Goal: Participate in discussion: Engage in conversation with other users on a specific topic

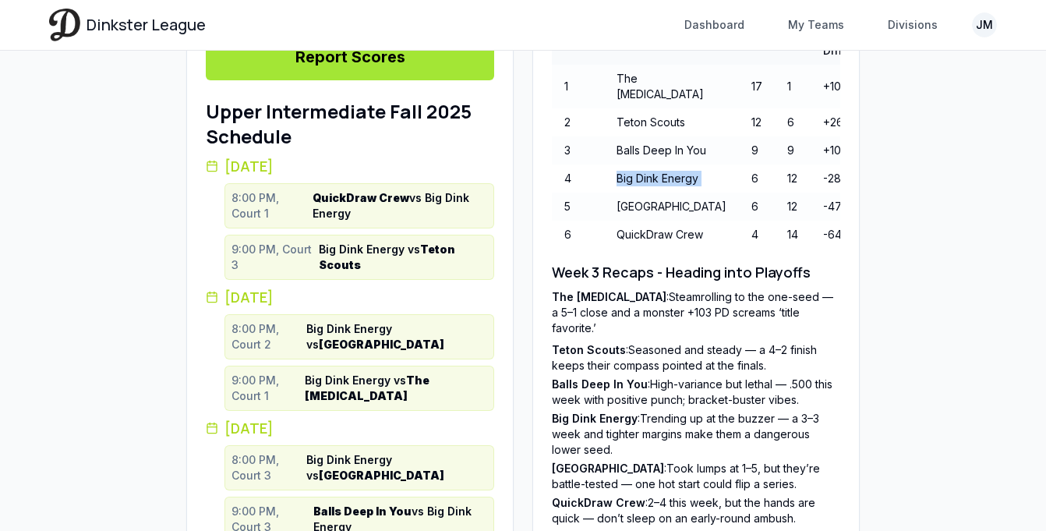
scroll to position [533, 0]
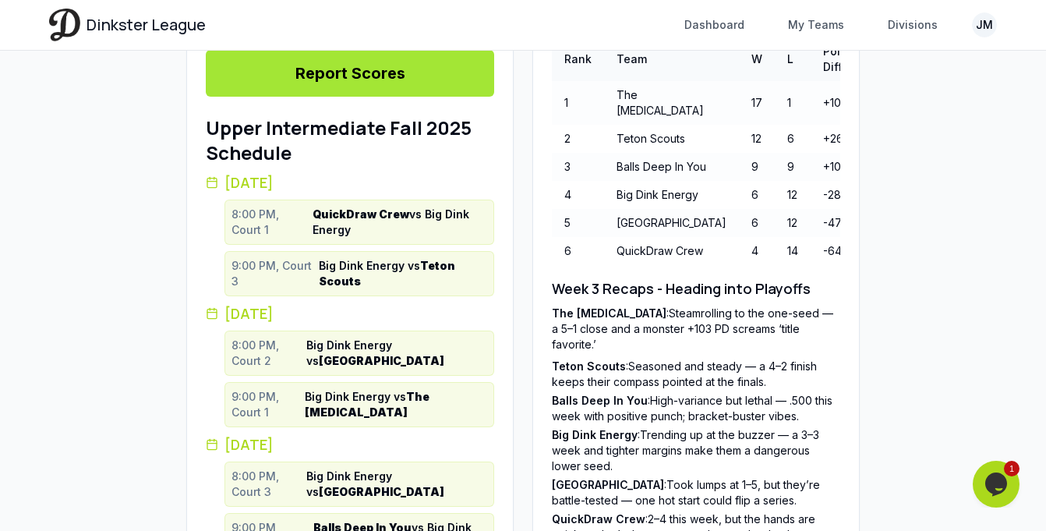
scroll to position [519, 0]
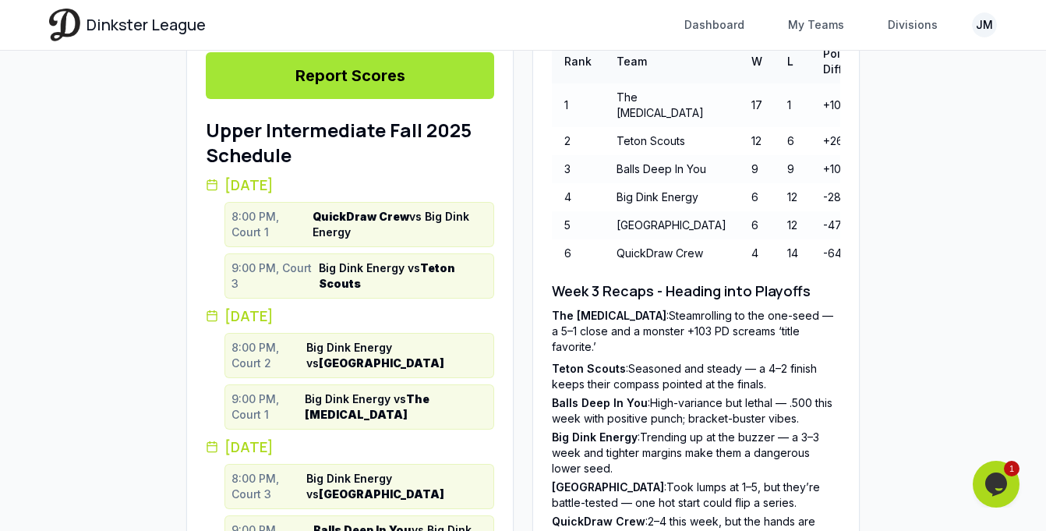
click at [676, 355] on li "The G Spot : Steamrolling to the one-seed — a 5–1 close and a monster +103 PD s…" at bounding box center [696, 331] width 289 height 47
click at [689, 420] on li "Balls Deep In You : High-variance but lethal — .500 this week with positive pun…" at bounding box center [696, 410] width 289 height 31
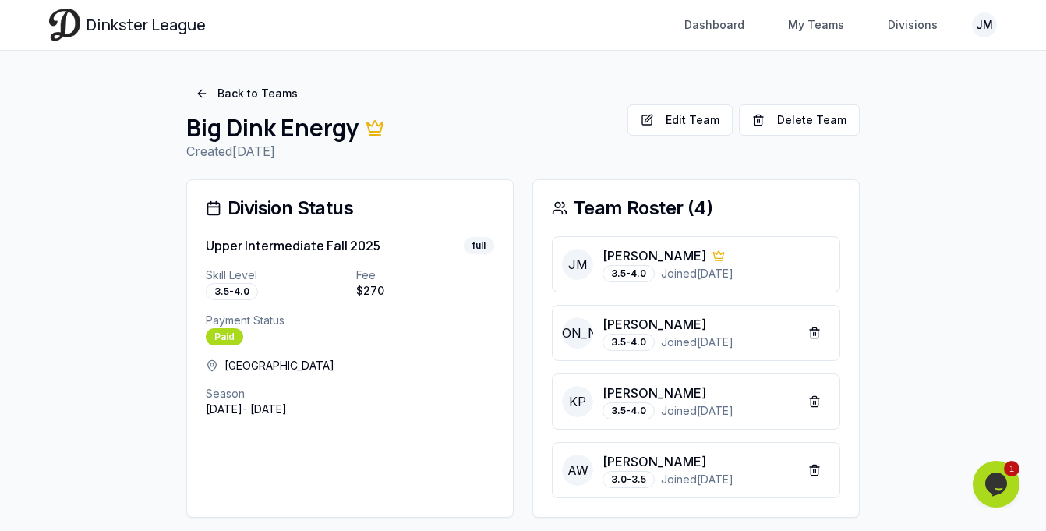
scroll to position [0, 0]
